Goal: Transaction & Acquisition: Purchase product/service

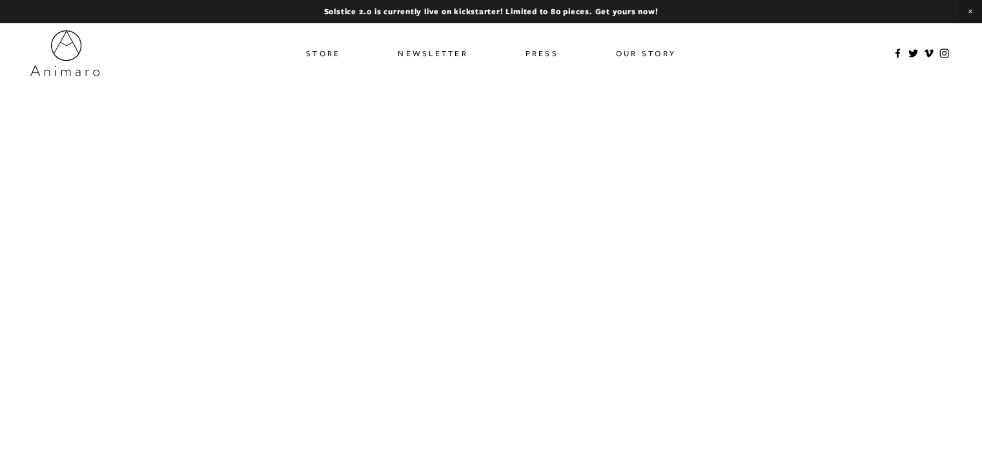
click at [323, 57] on link "Store" at bounding box center [323, 53] width 34 height 19
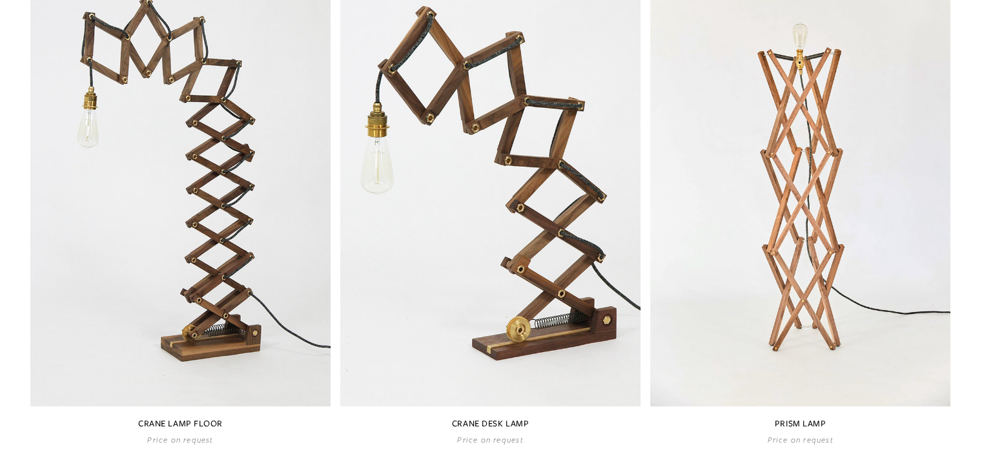
scroll to position [242, 0]
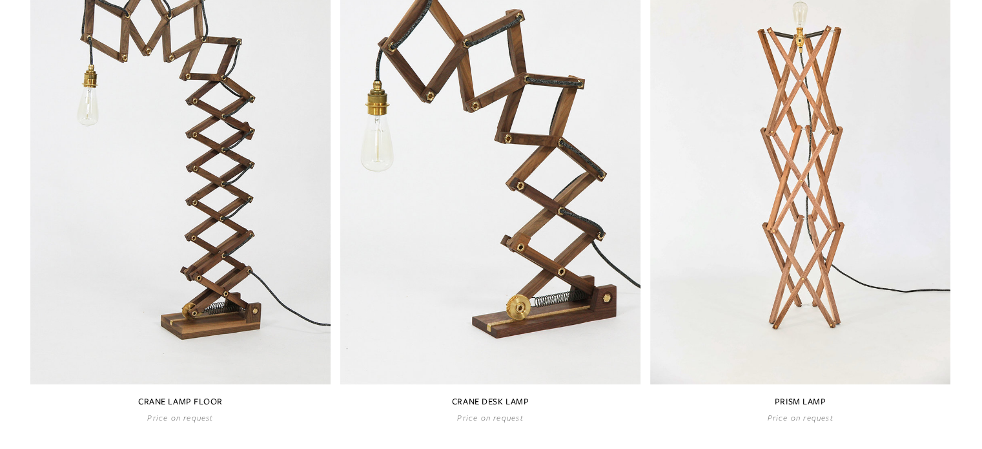
click at [194, 193] on link at bounding box center [180, 177] width 300 height 489
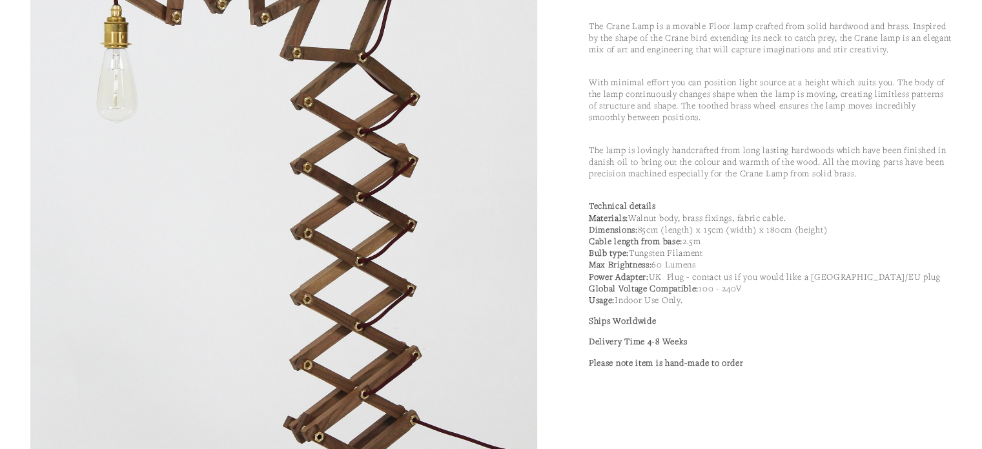
scroll to position [566, 0]
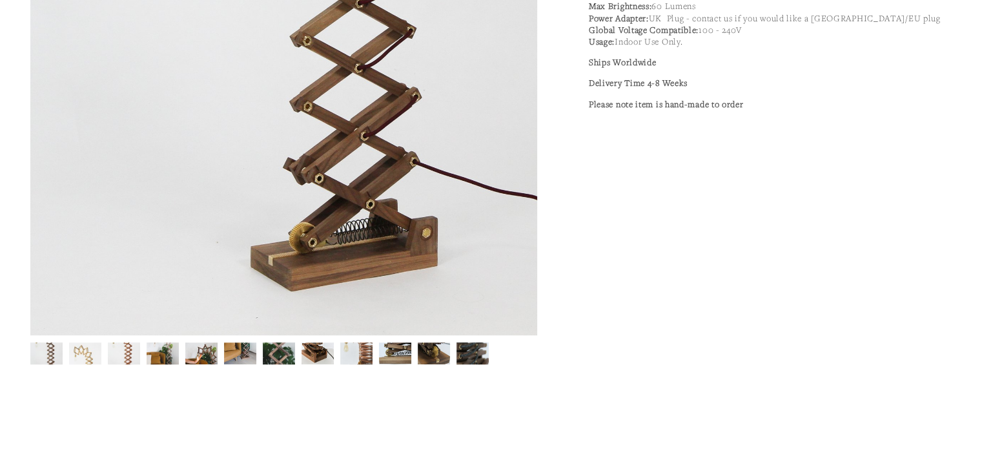
click at [206, 358] on img at bounding box center [201, 353] width 33 height 22
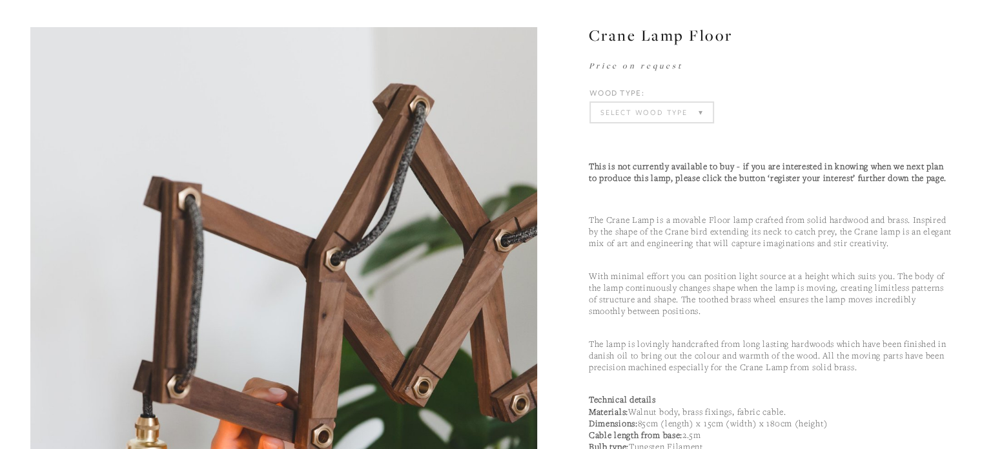
scroll to position [0, 0]
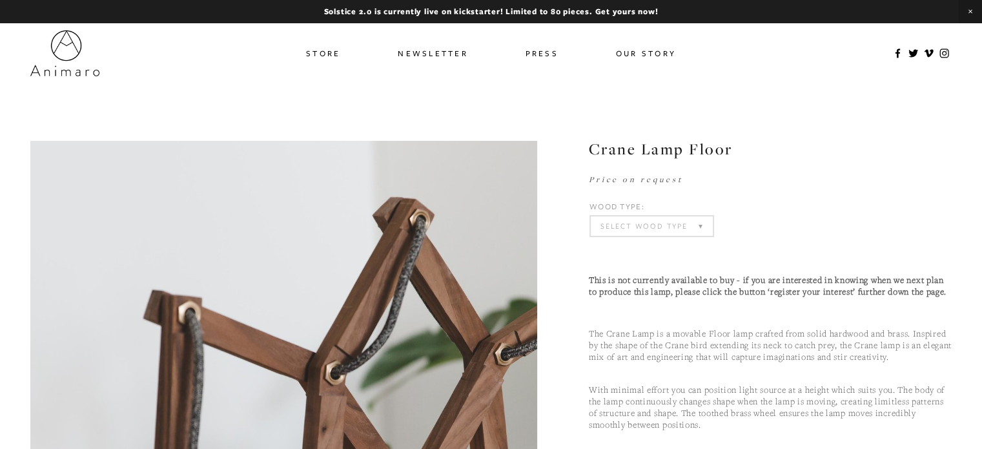
click at [72, 43] on img at bounding box center [64, 53] width 69 height 46
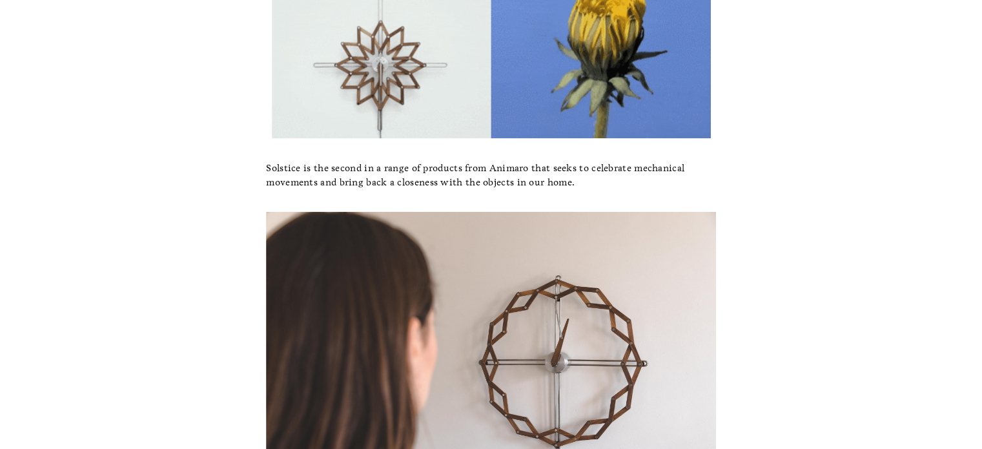
scroll to position [2002, 0]
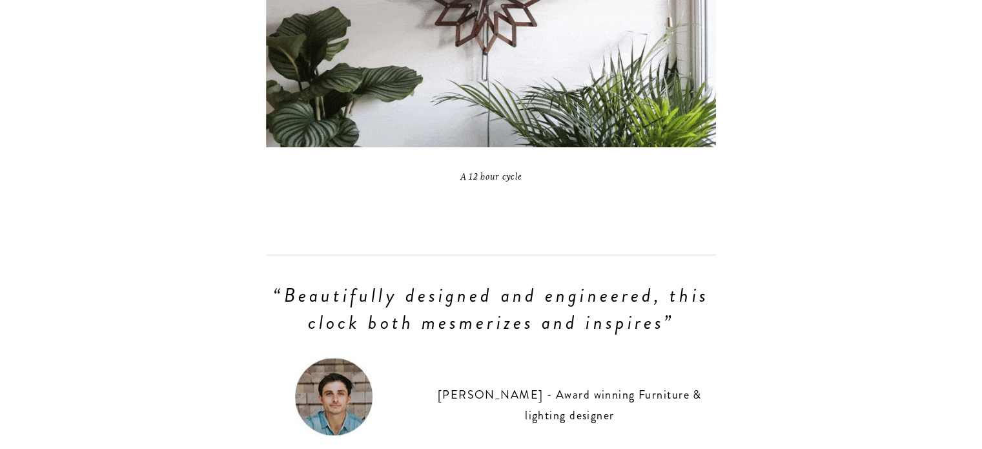
scroll to position [1227, 0]
